Goal: Task Accomplishment & Management: Use online tool/utility

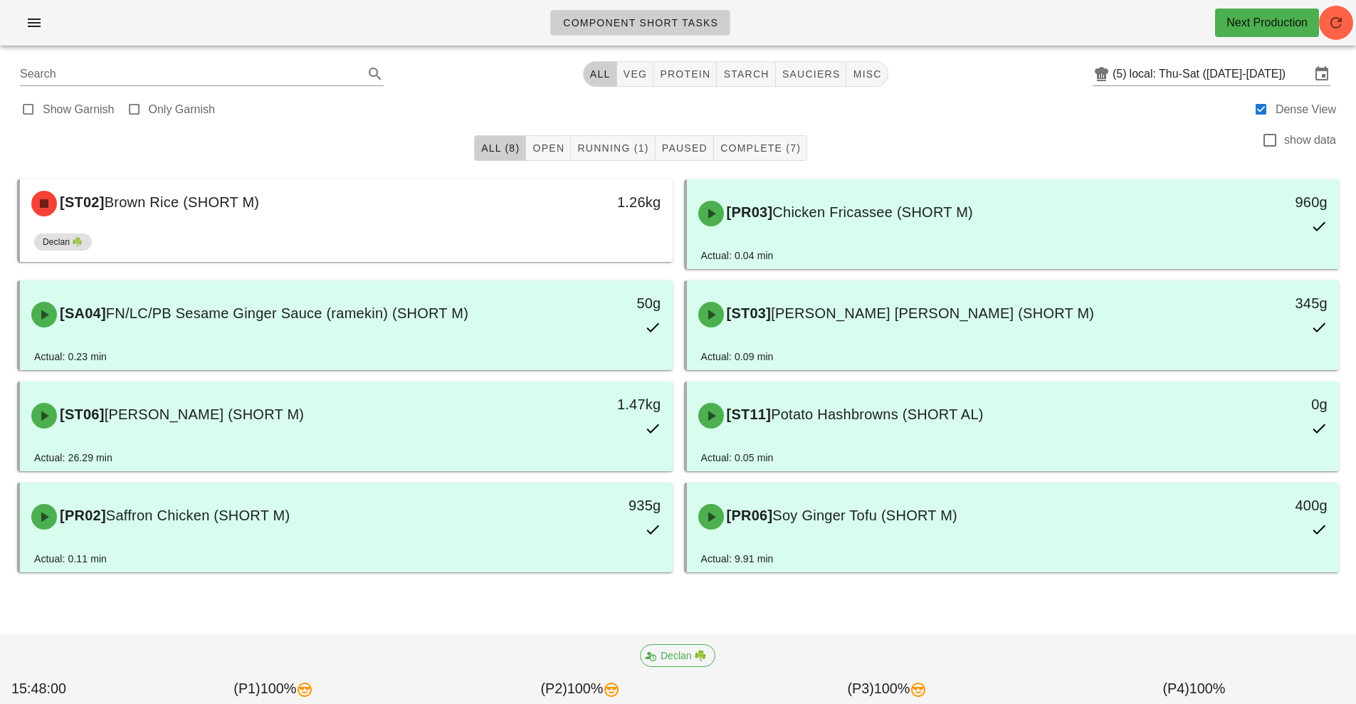
click at [1147, 634] on footer "Declan ☘️ 15:48:00 (P1) 100% (P2) 100% (P3) 100% (P4) 100%" at bounding box center [678, 669] width 1356 height 70
click at [1166, 640] on div "Declan ☘️" at bounding box center [678, 655] width 1339 height 40
click at [1073, 611] on div at bounding box center [677, 599] width 1333 height 43
click at [1047, 618] on div at bounding box center [677, 599] width 1333 height 43
click at [1028, 648] on div "Declan ☘️" at bounding box center [678, 655] width 1339 height 40
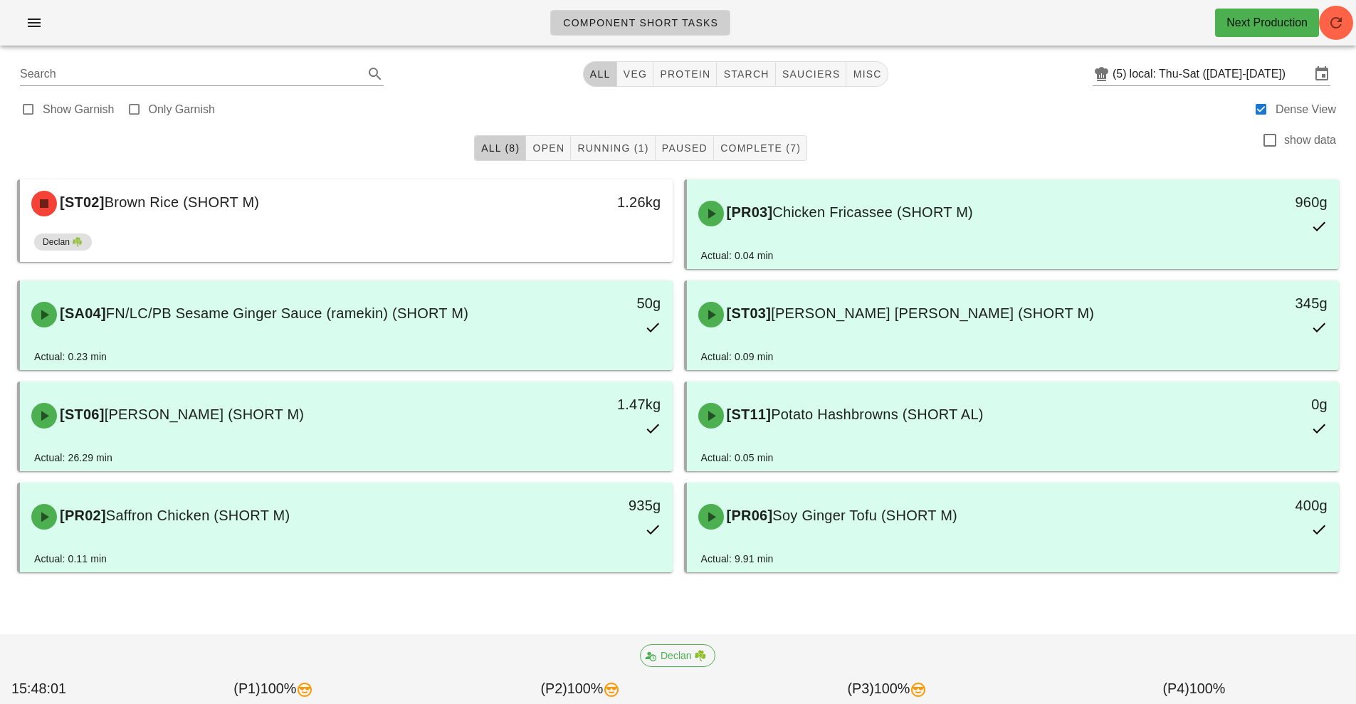
click at [1041, 630] on div "All (8) Open Running (1) Paused Complete (7) show data [ST02] Brown Rice (SHORT…" at bounding box center [678, 397] width 1339 height 544
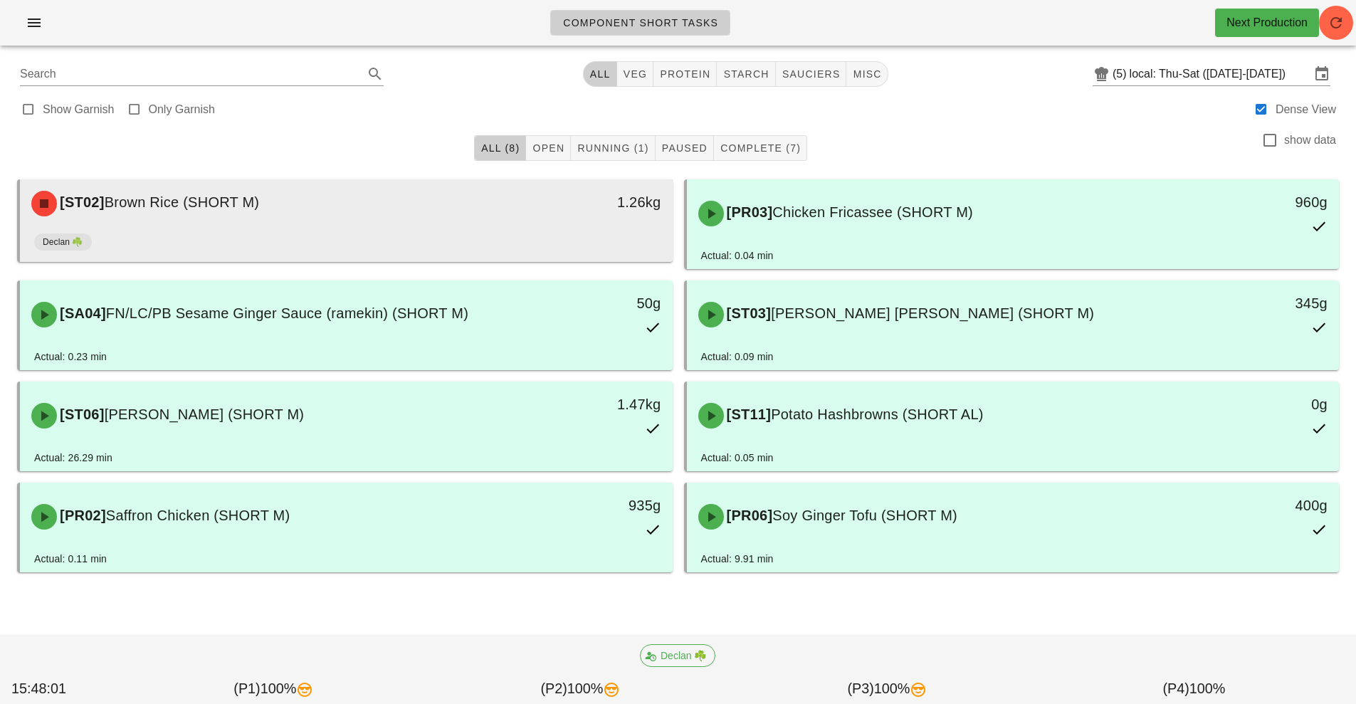
click at [448, 198] on div "[ST02] Brown Rice (SHORT M)" at bounding box center [265, 203] width 485 height 43
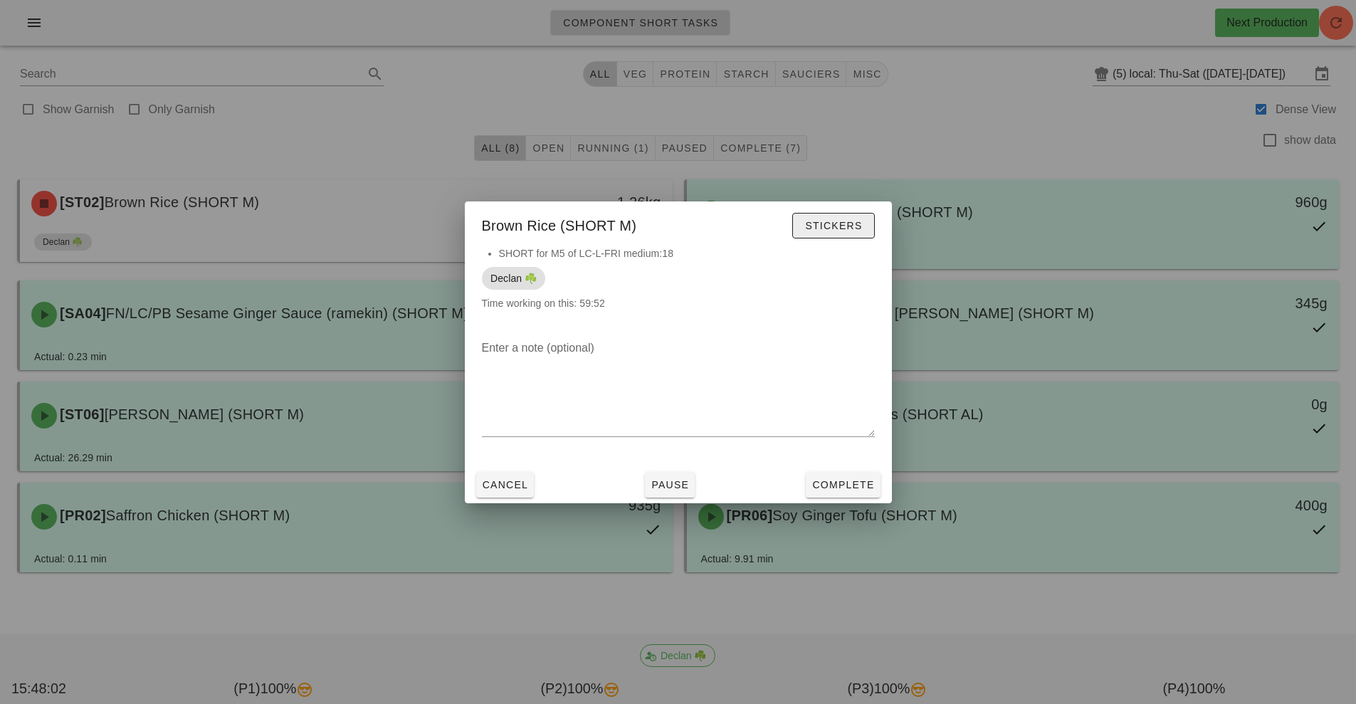
click at [848, 234] on button "Stickers" at bounding box center [833, 226] width 82 height 26
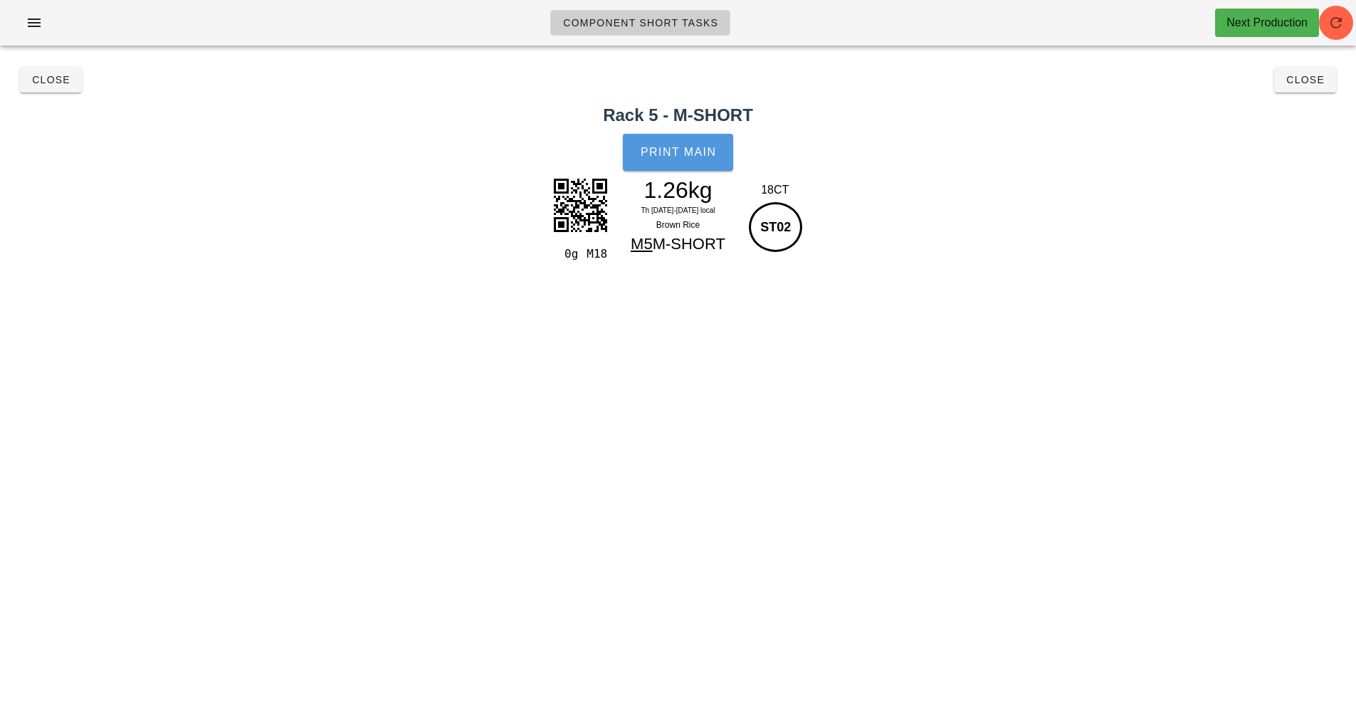
click at [640, 138] on button "Print Main" at bounding box center [678, 152] width 110 height 37
click at [1310, 85] on span "Close" at bounding box center [1304, 79] width 39 height 11
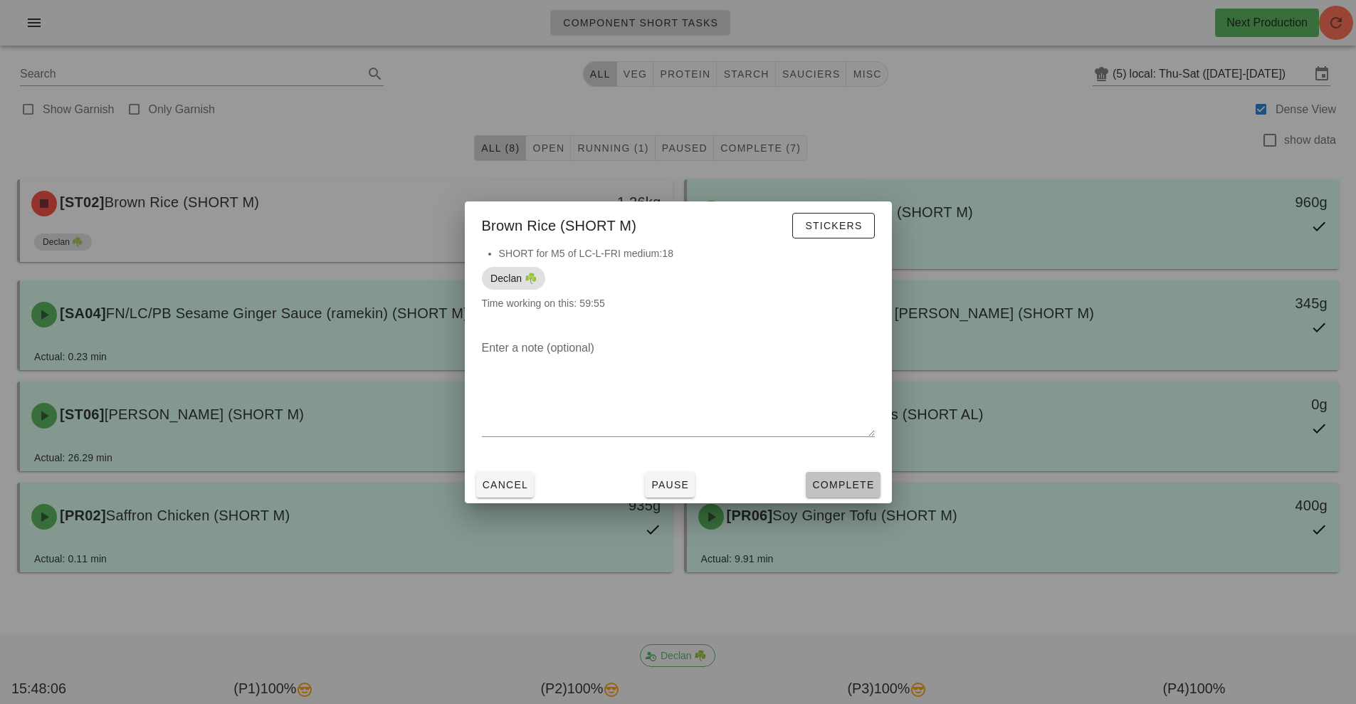
click at [852, 485] on span "Complete" at bounding box center [842, 484] width 63 height 11
